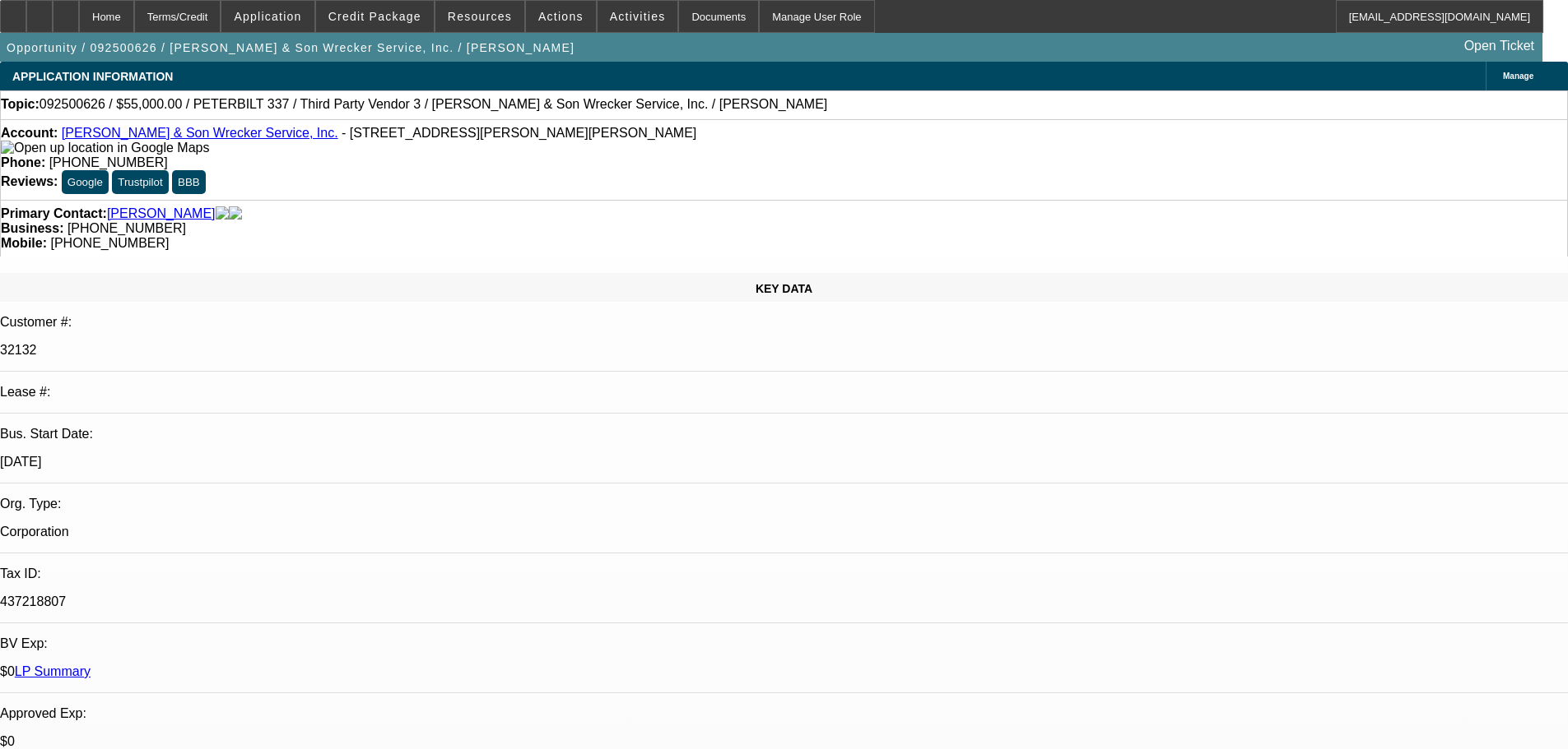
select select "0"
select select "2"
select select "0"
select select "6"
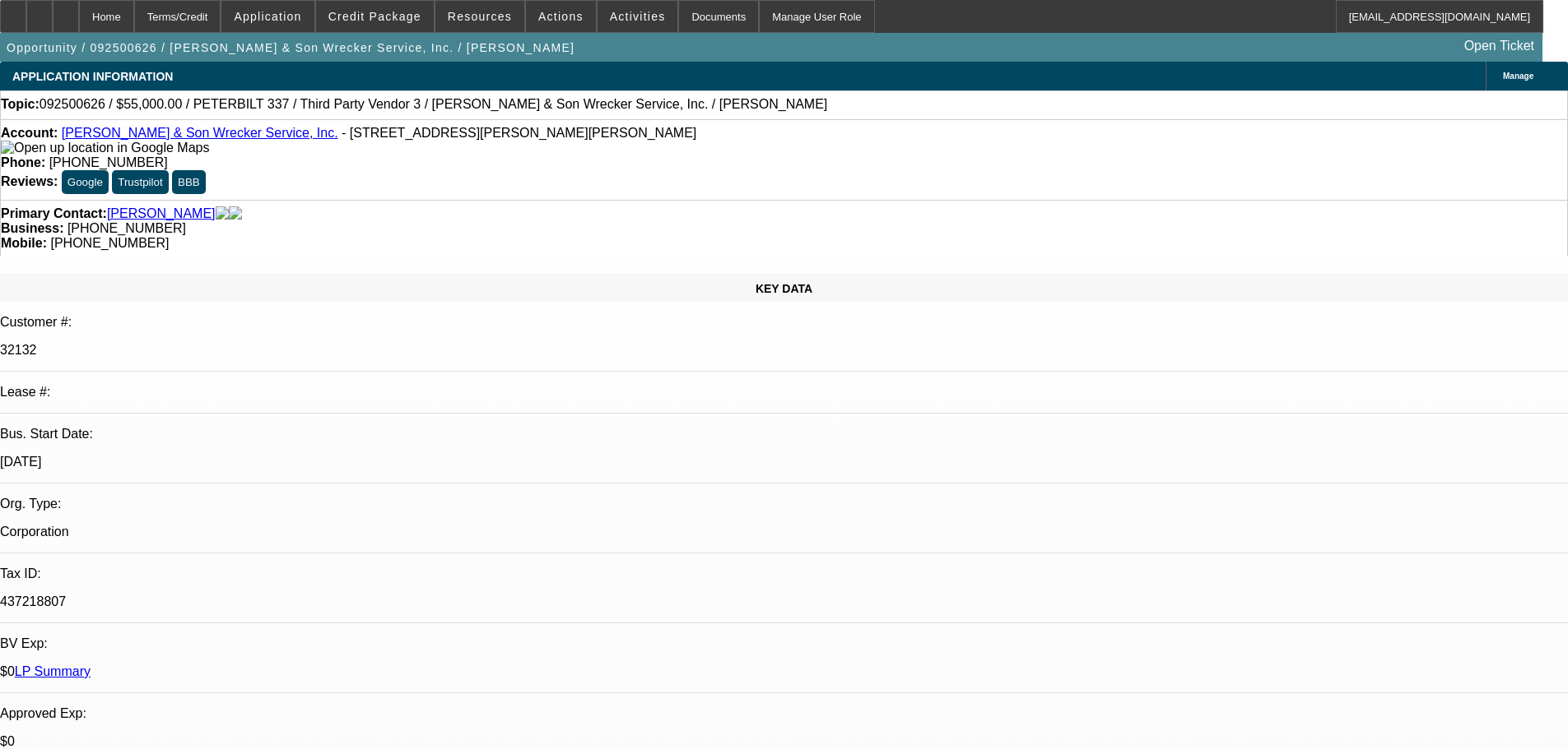
select select "0"
select select "6"
select select "0"
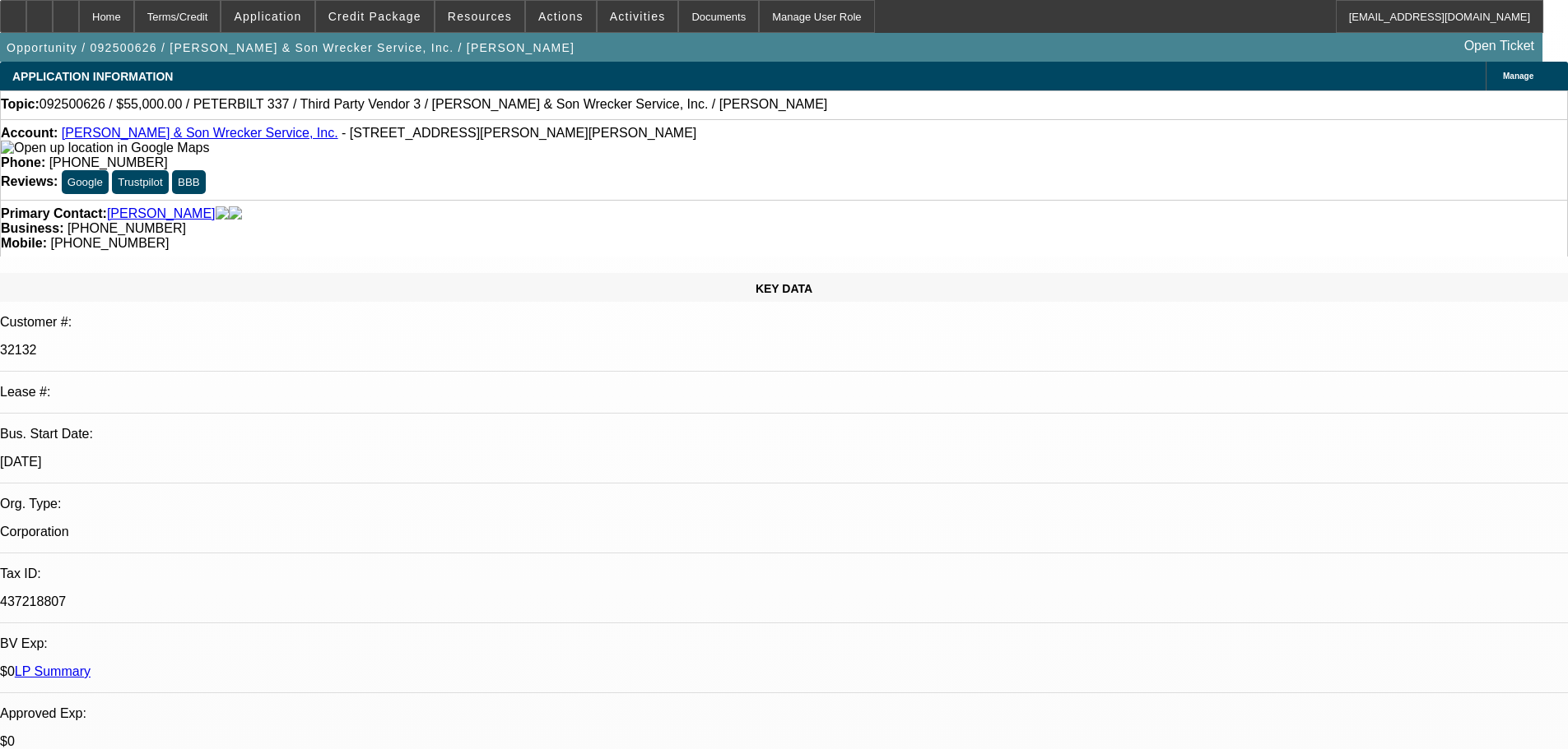
select select "0"
select select "3"
select select "0"
select select "6"
select select "0"
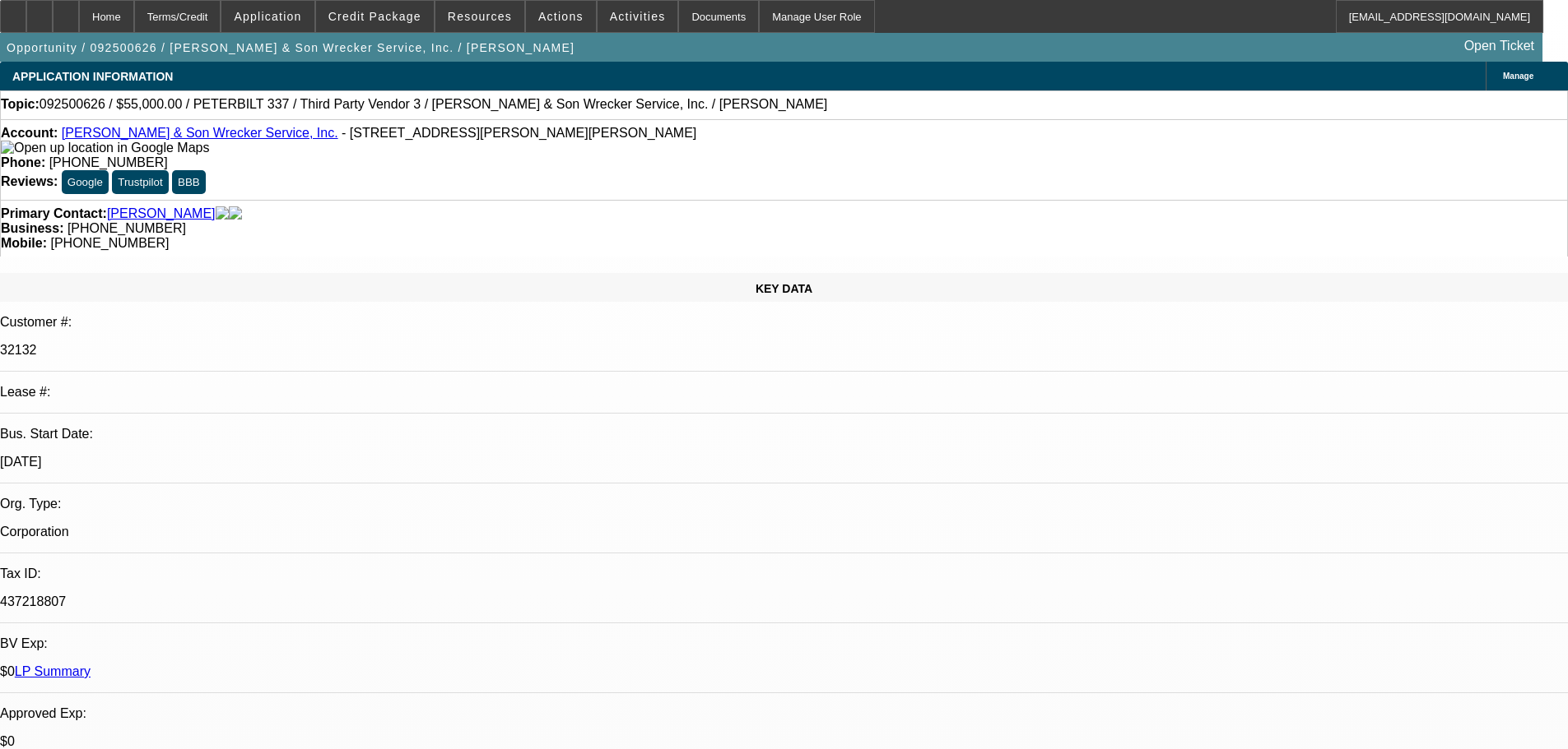
select select "0"
select select "2"
select select "0"
select select "6"
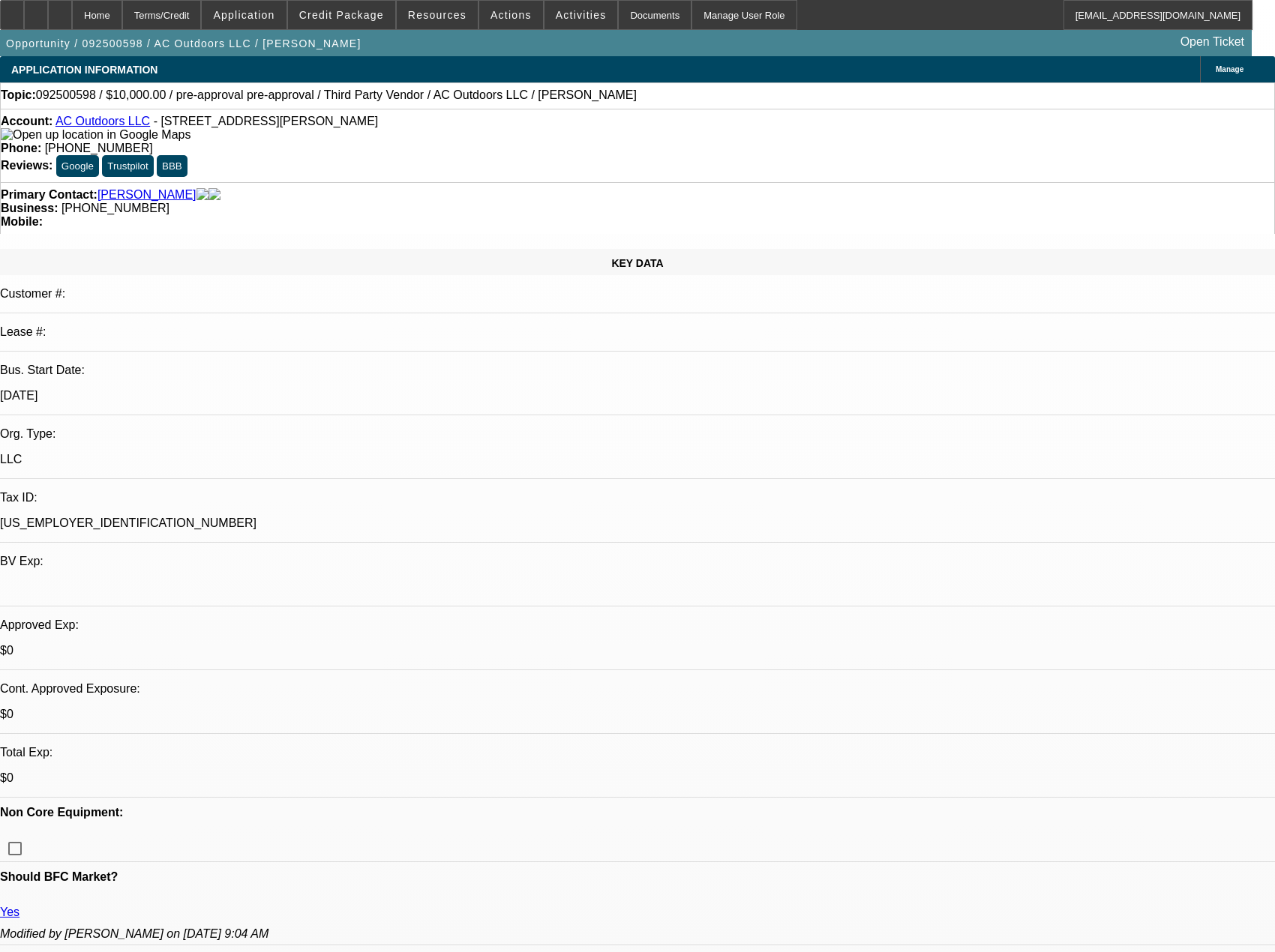
select select "0"
select select "2"
select select "0"
select select "6"
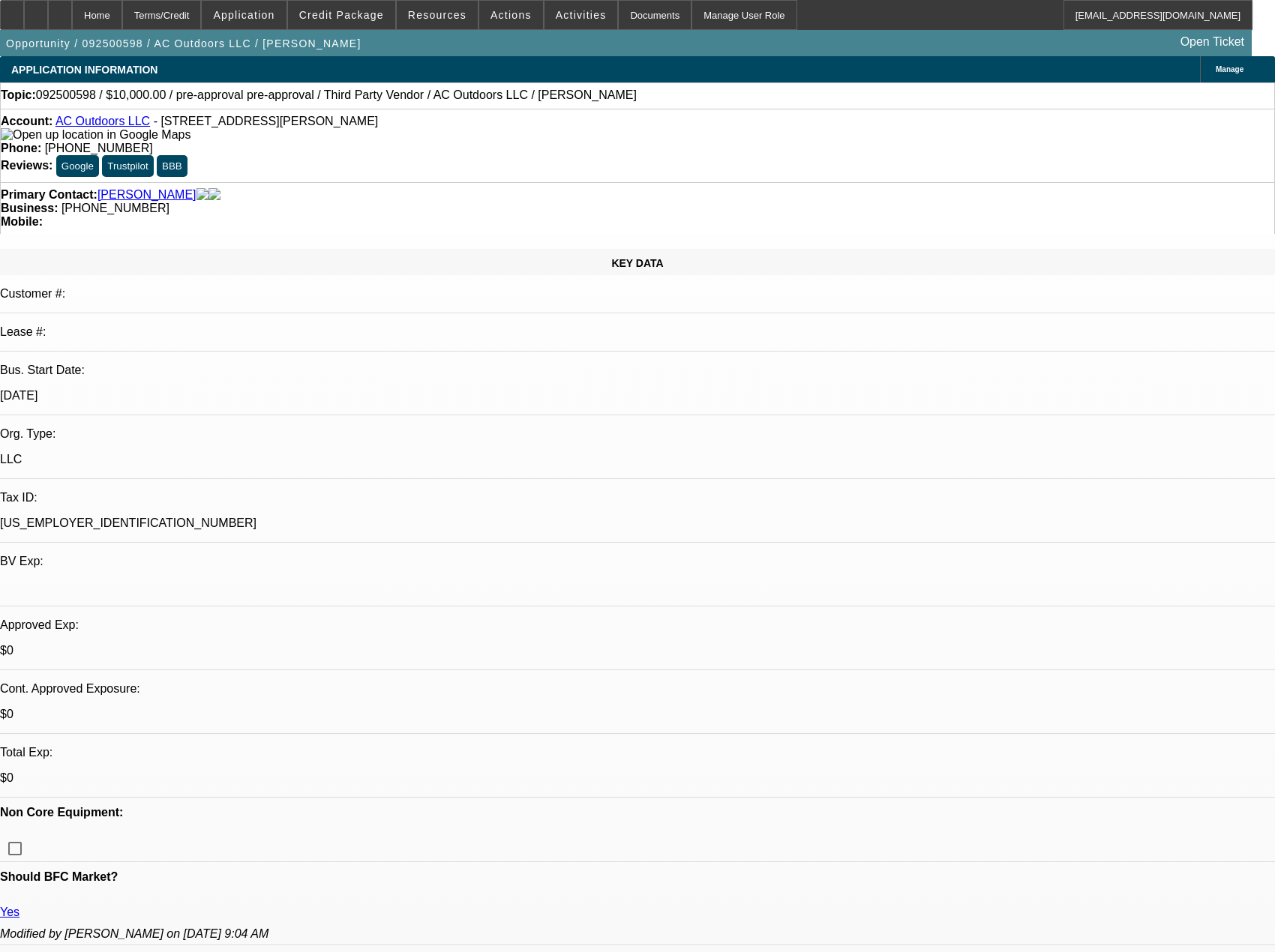
select select "0"
select select "2"
select select "0"
select select "6"
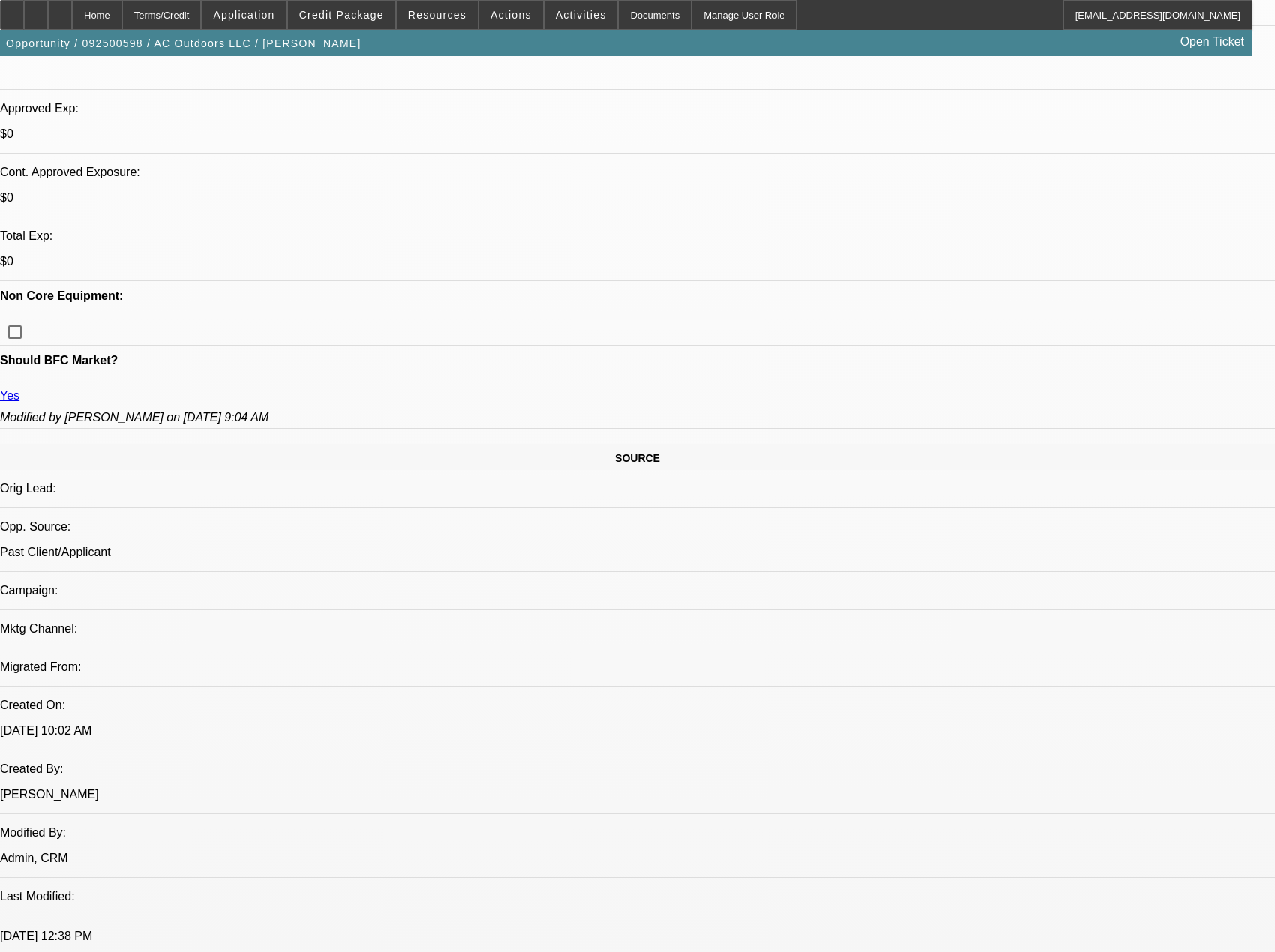
scroll to position [749, 0]
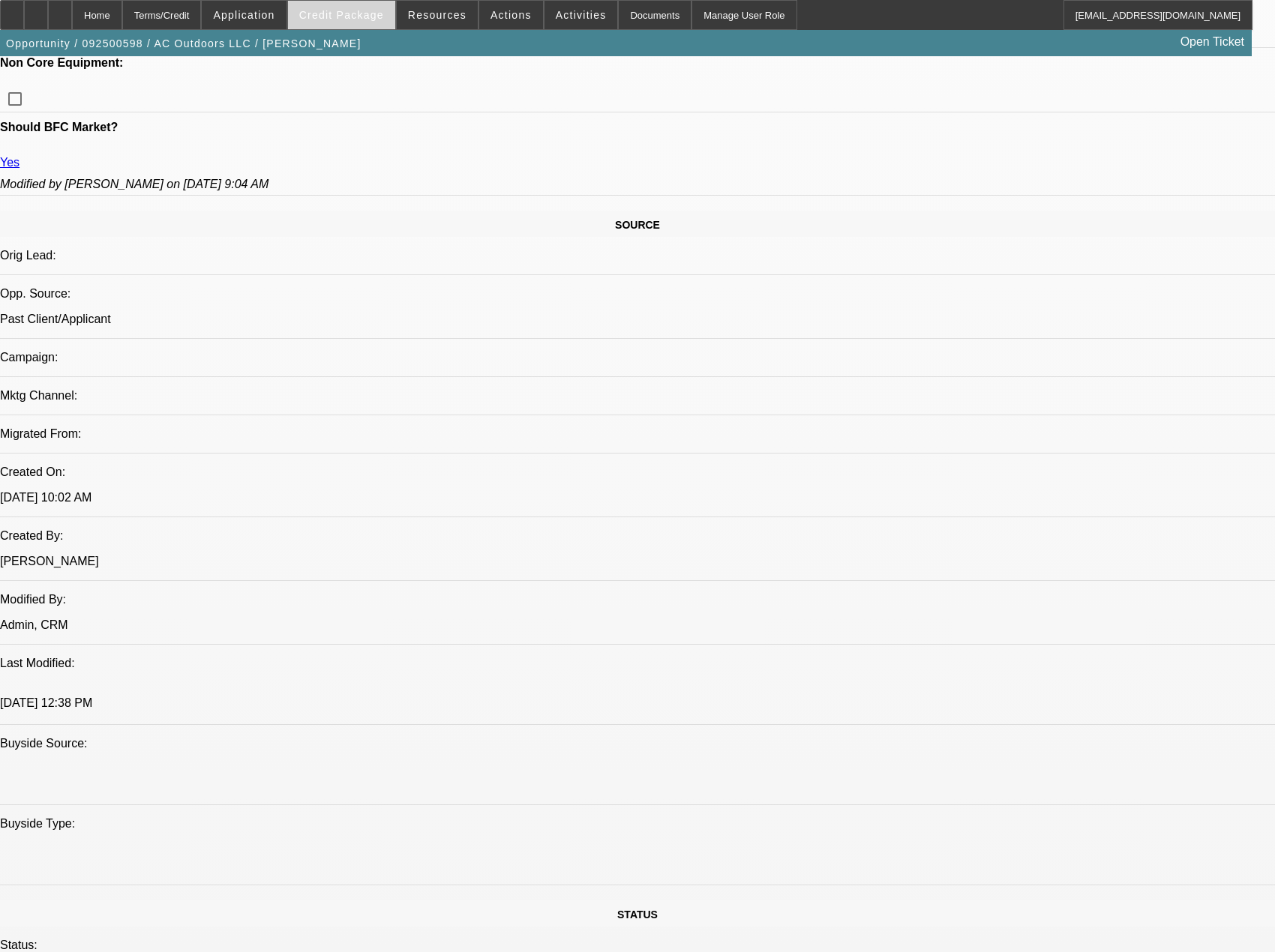
click at [354, 16] on span "Credit Package" at bounding box center [341, 15] width 84 height 12
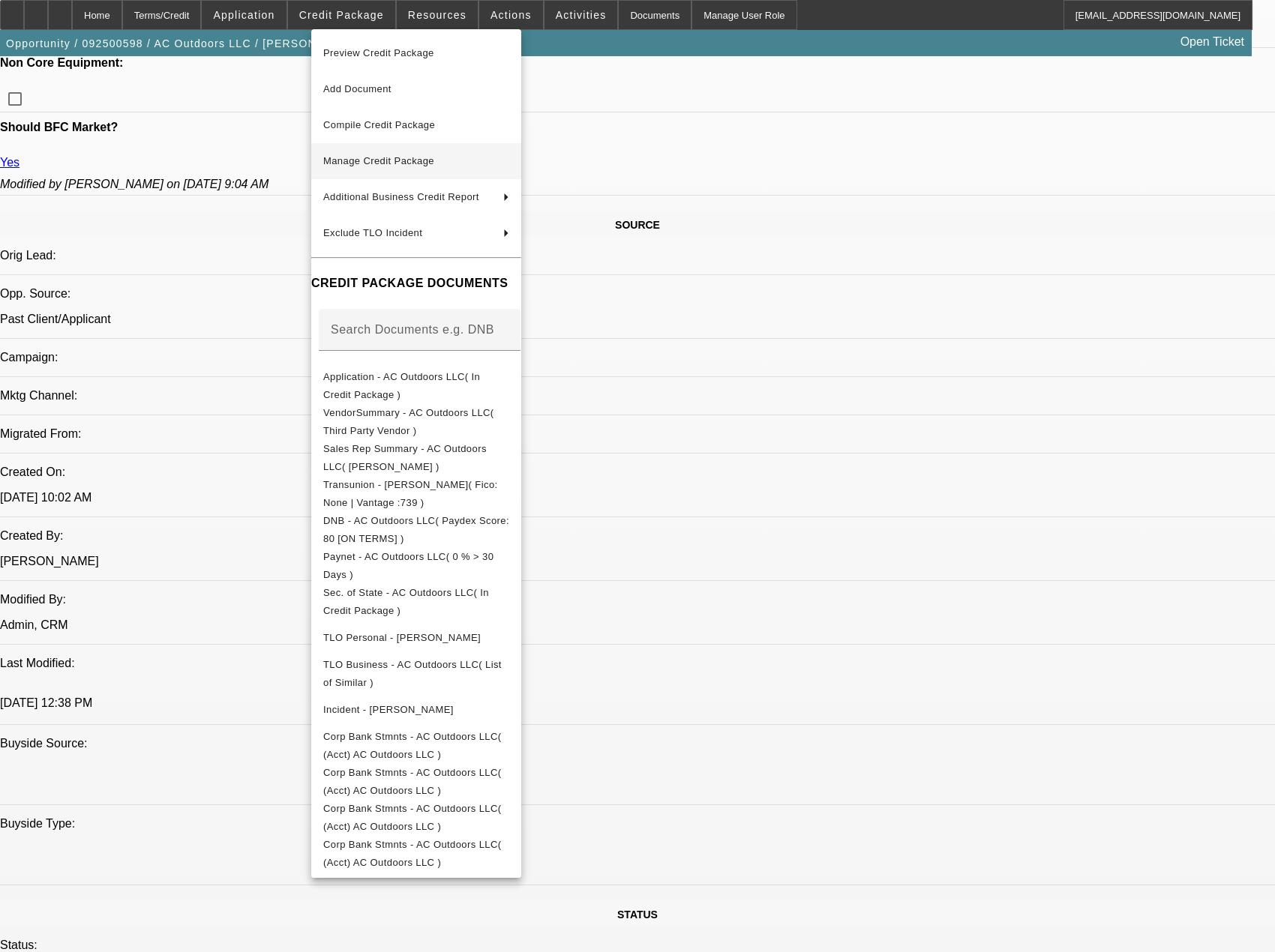
click at [377, 167] on span "Manage Credit Package" at bounding box center [416, 160] width 186 height 18
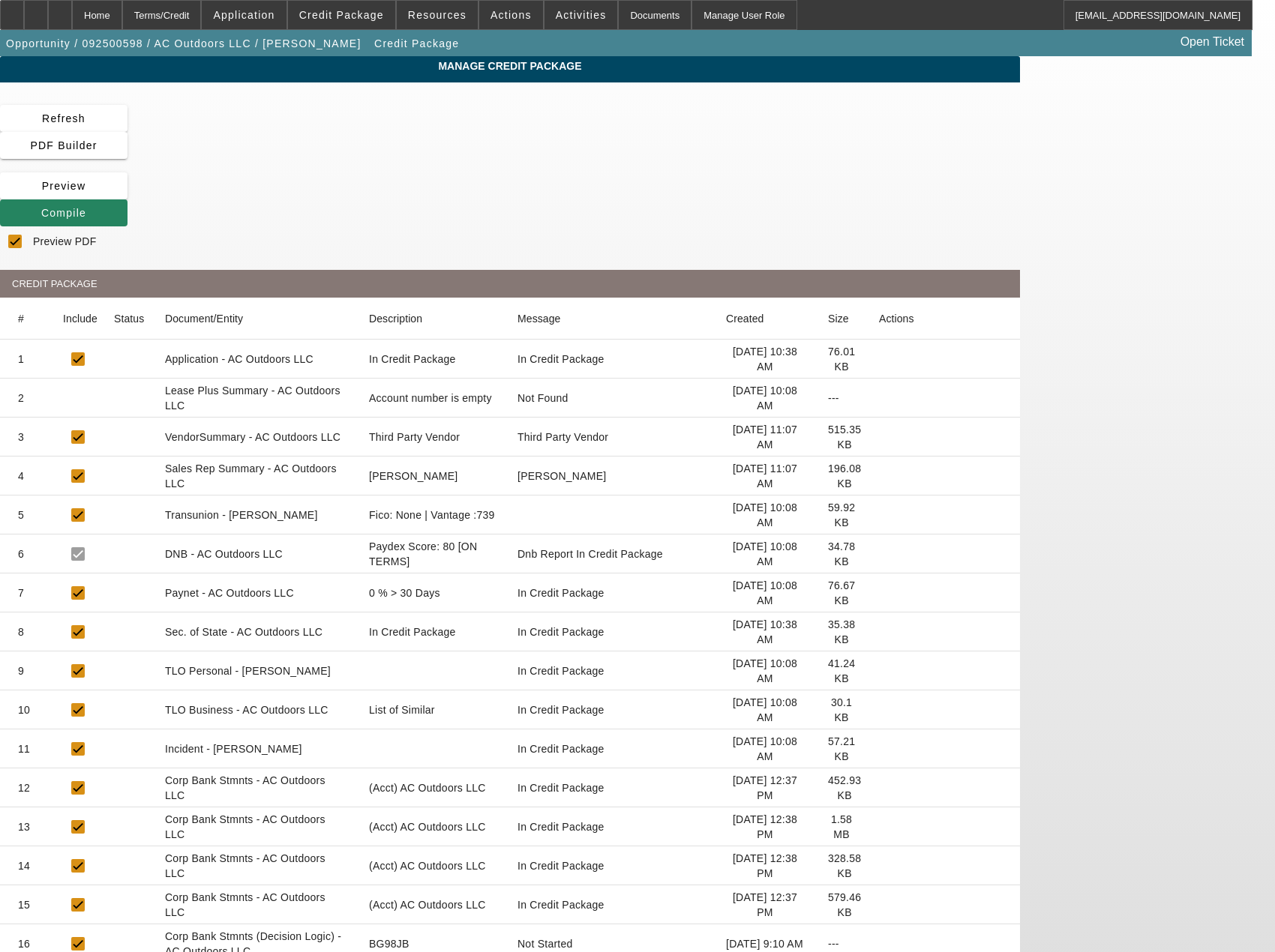
click at [91, 539] on app-manage-credit-package "Manage Credit Package Refresh PDF Builder Preview Compile Preview PDF CREDIT PA…" at bounding box center [638, 554] width 1275 height 996
click at [510, 924] on mat-cell "BG98JB" at bounding box center [433, 944] width 153 height 39
copy mat-cell "BG98JB"
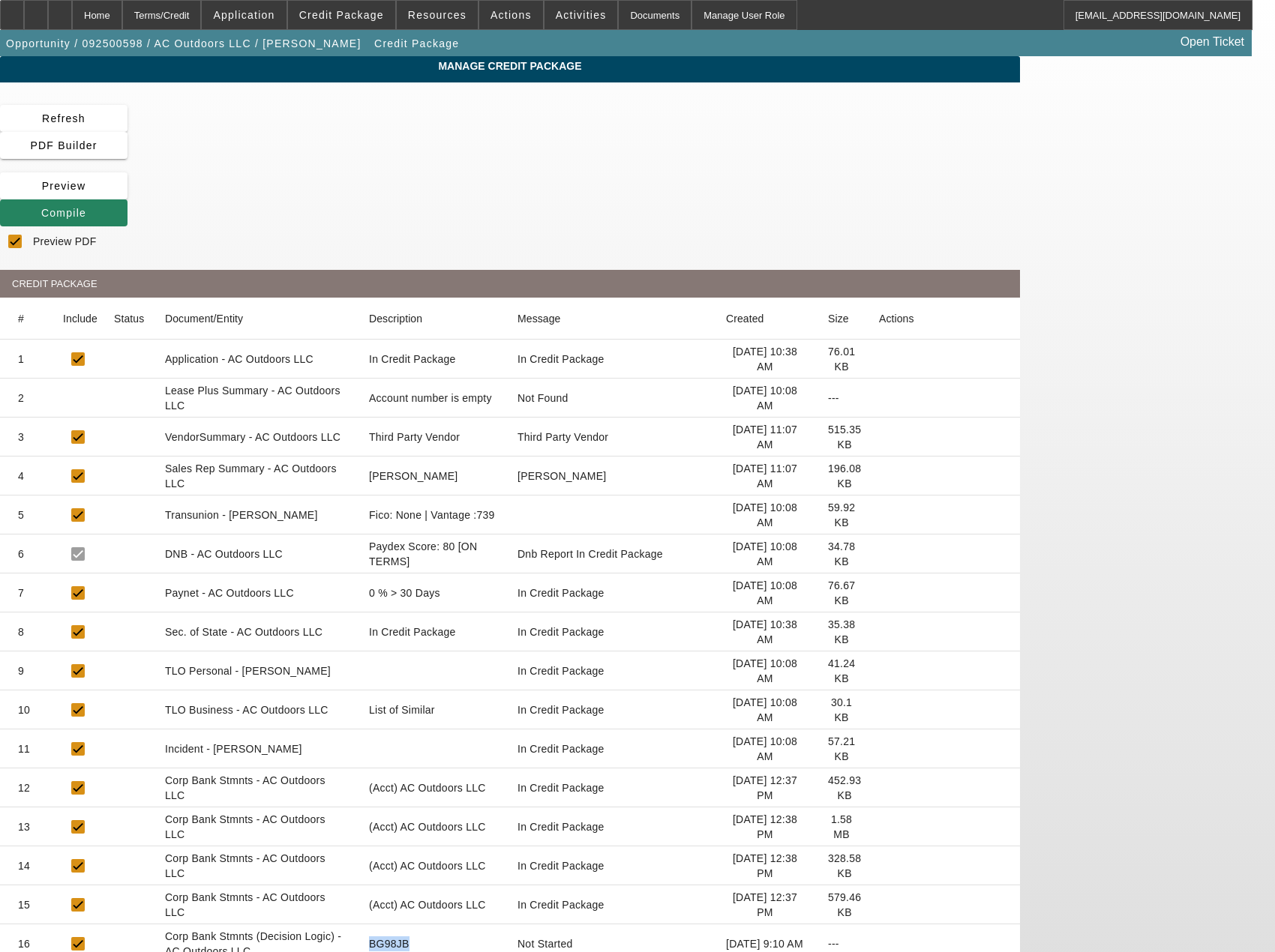
copy mat-cell "BG98JB"
copy mat-cell "2FGF48"
click at [878, 788] on icon at bounding box center [878, 788] width 0 height 0
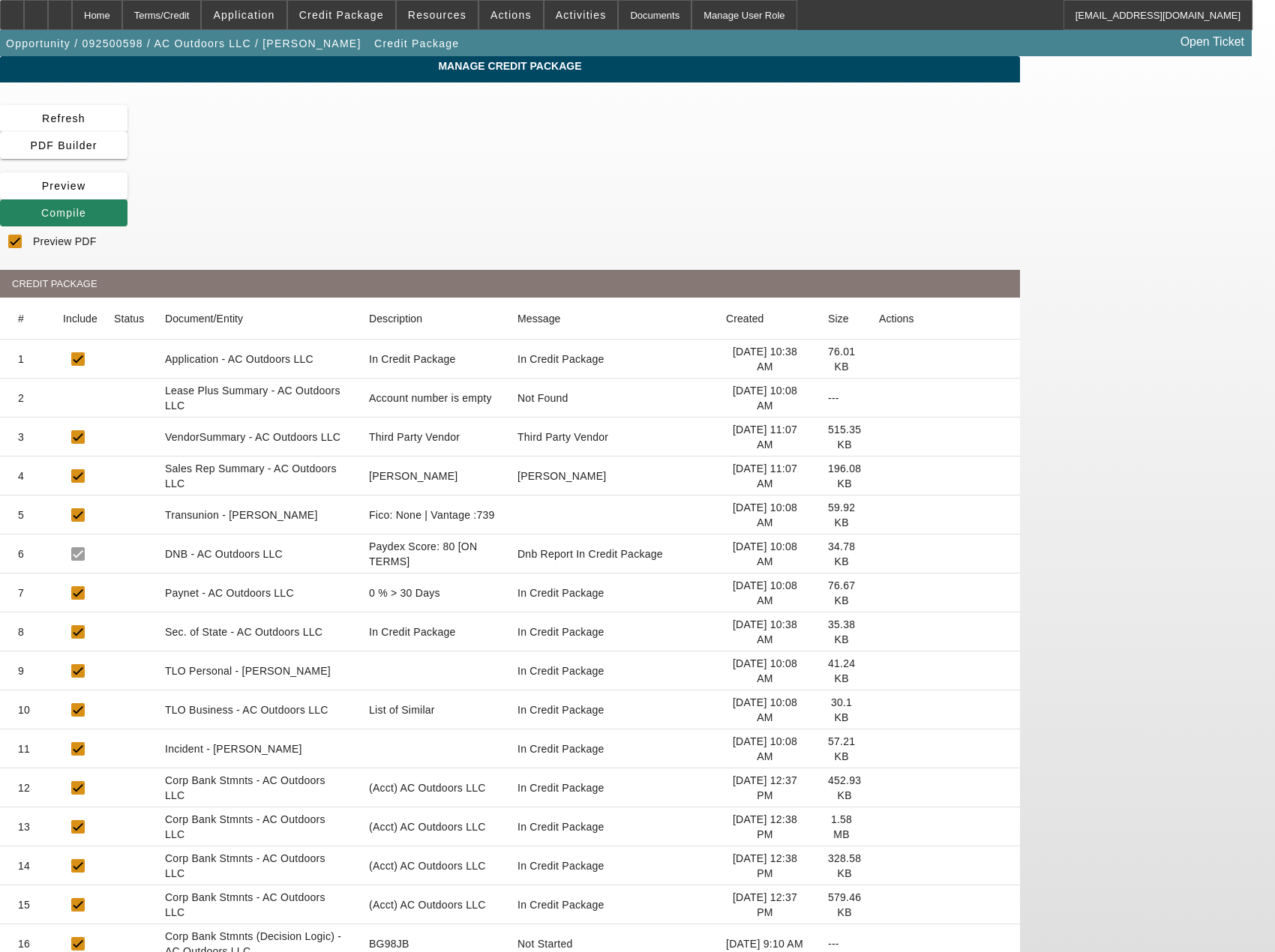
click at [357, 690] on mat-cell "TLO Business - AC Outdoors LLC" at bounding box center [255, 710] width 204 height 39
click at [357, 613] on mat-cell "Sec. of State - AC Outdoors LLC" at bounding box center [255, 632] width 204 height 39
click at [122, 17] on div "Home" at bounding box center [97, 15] width 50 height 30
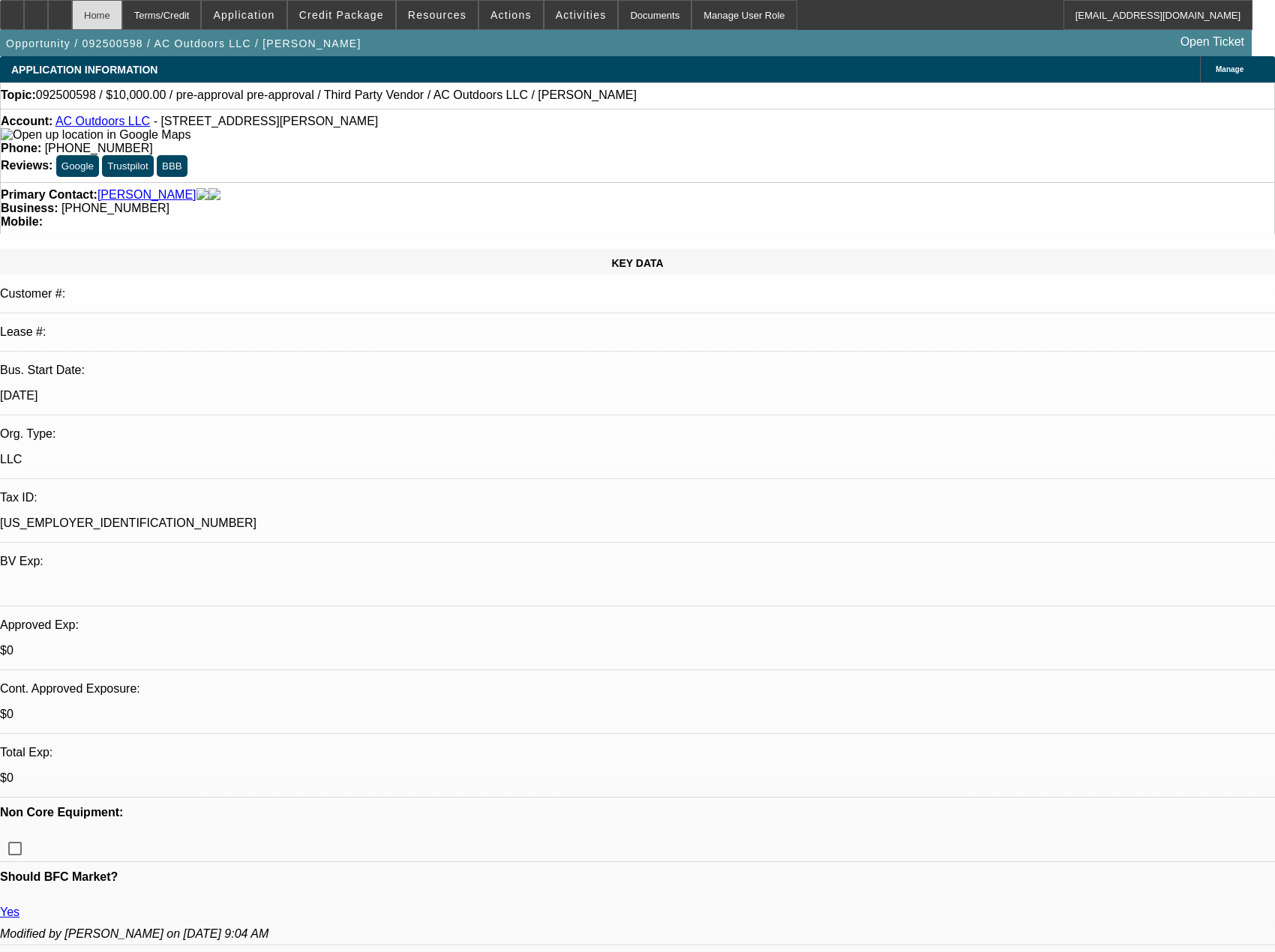
select select "0"
select select "2"
select select "0"
select select "6"
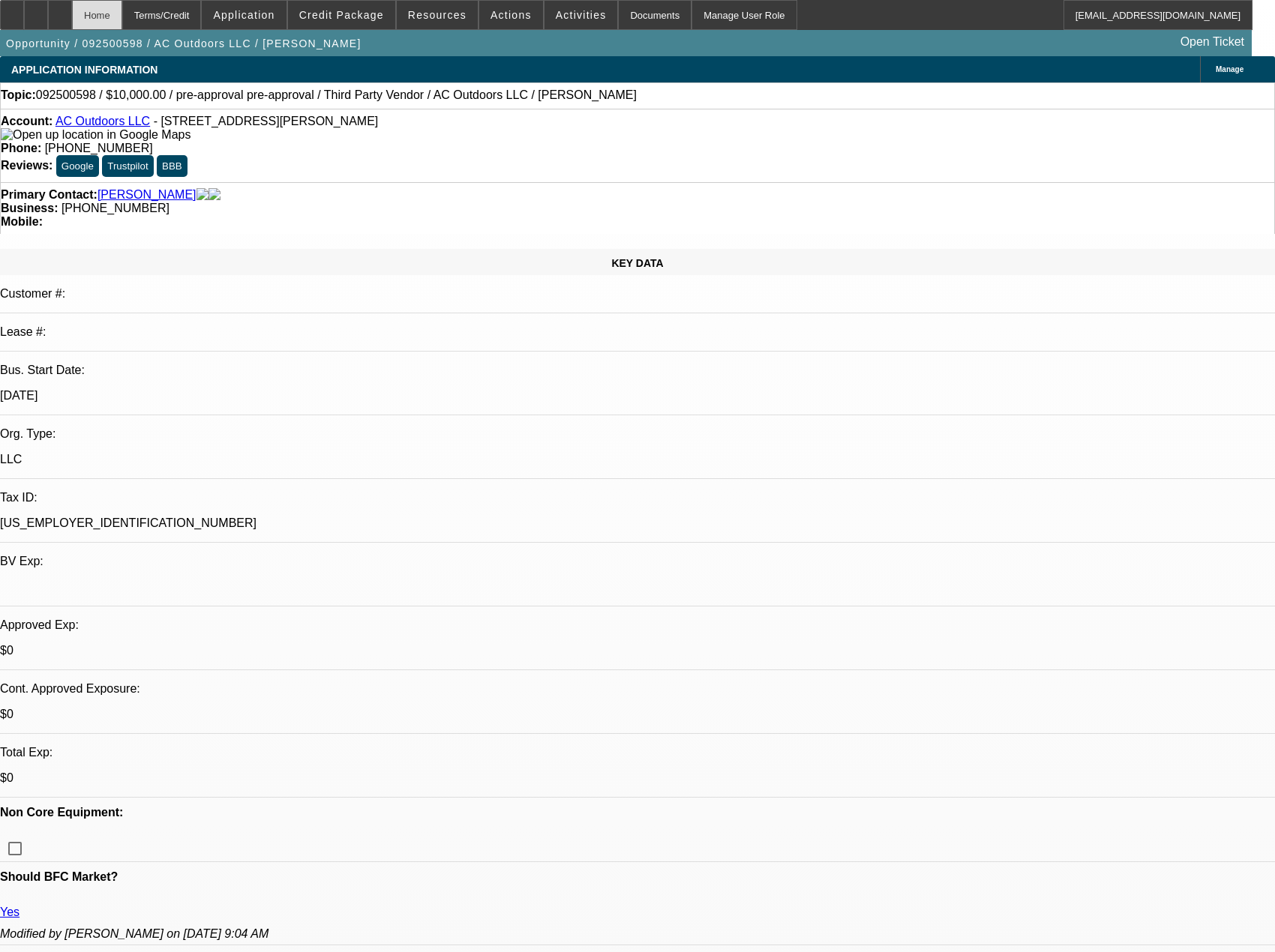
select select "0"
select select "2"
select select "0"
select select "6"
